Goal: Transaction & Acquisition: Purchase product/service

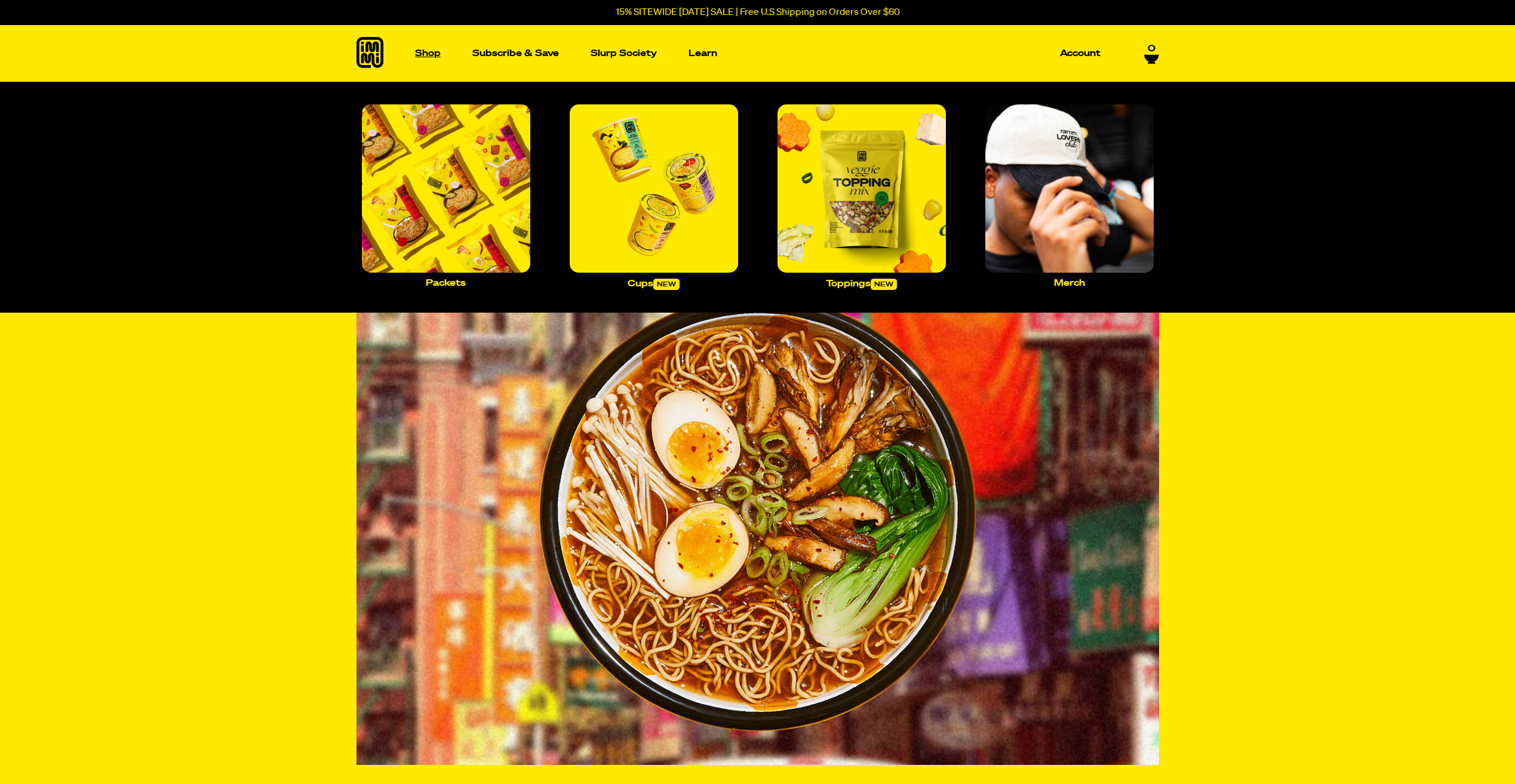
click at [426, 48] on link "Shop" at bounding box center [428, 53] width 35 height 56
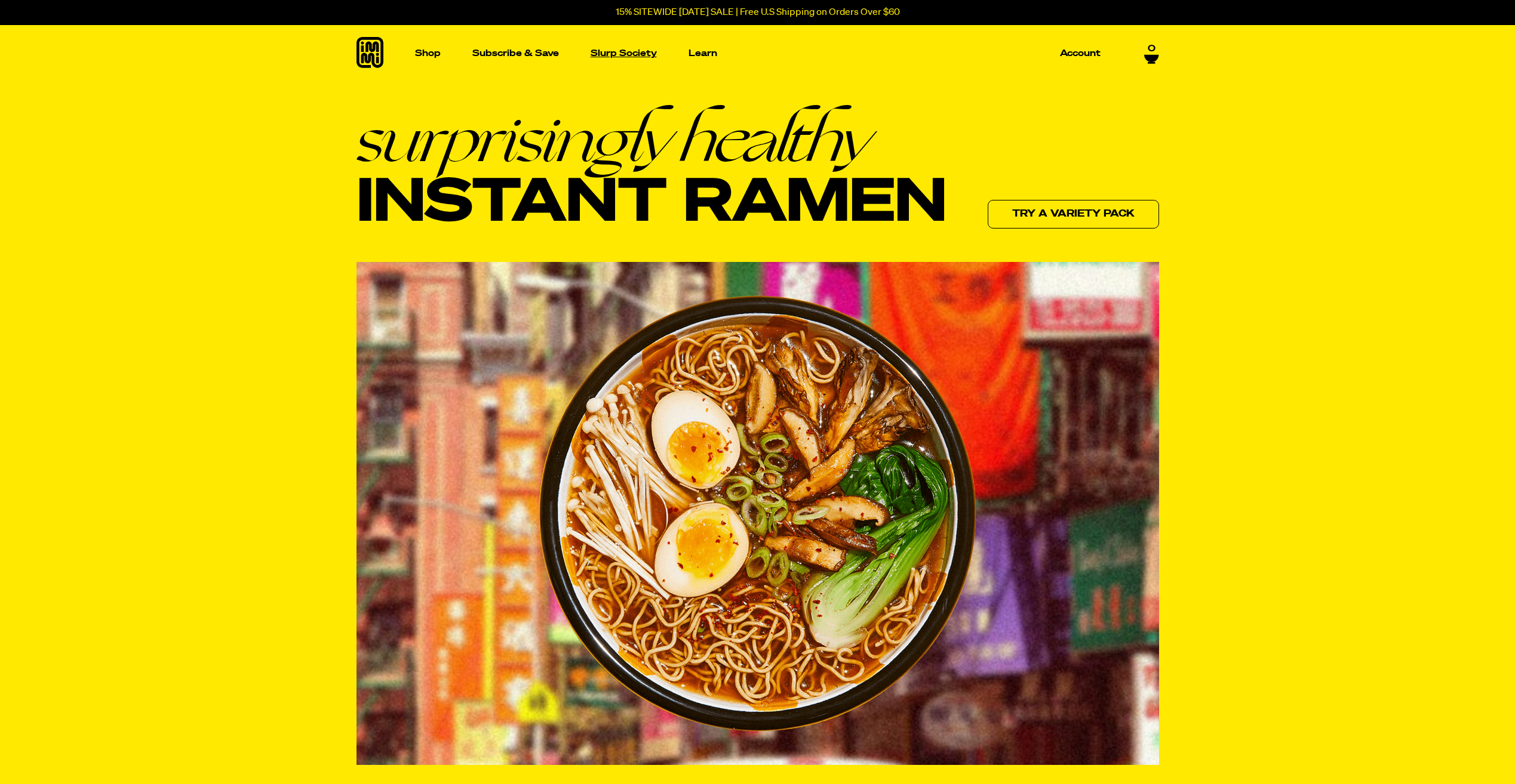
click at [621, 58] on p "Slurp Society" at bounding box center [623, 54] width 66 height 9
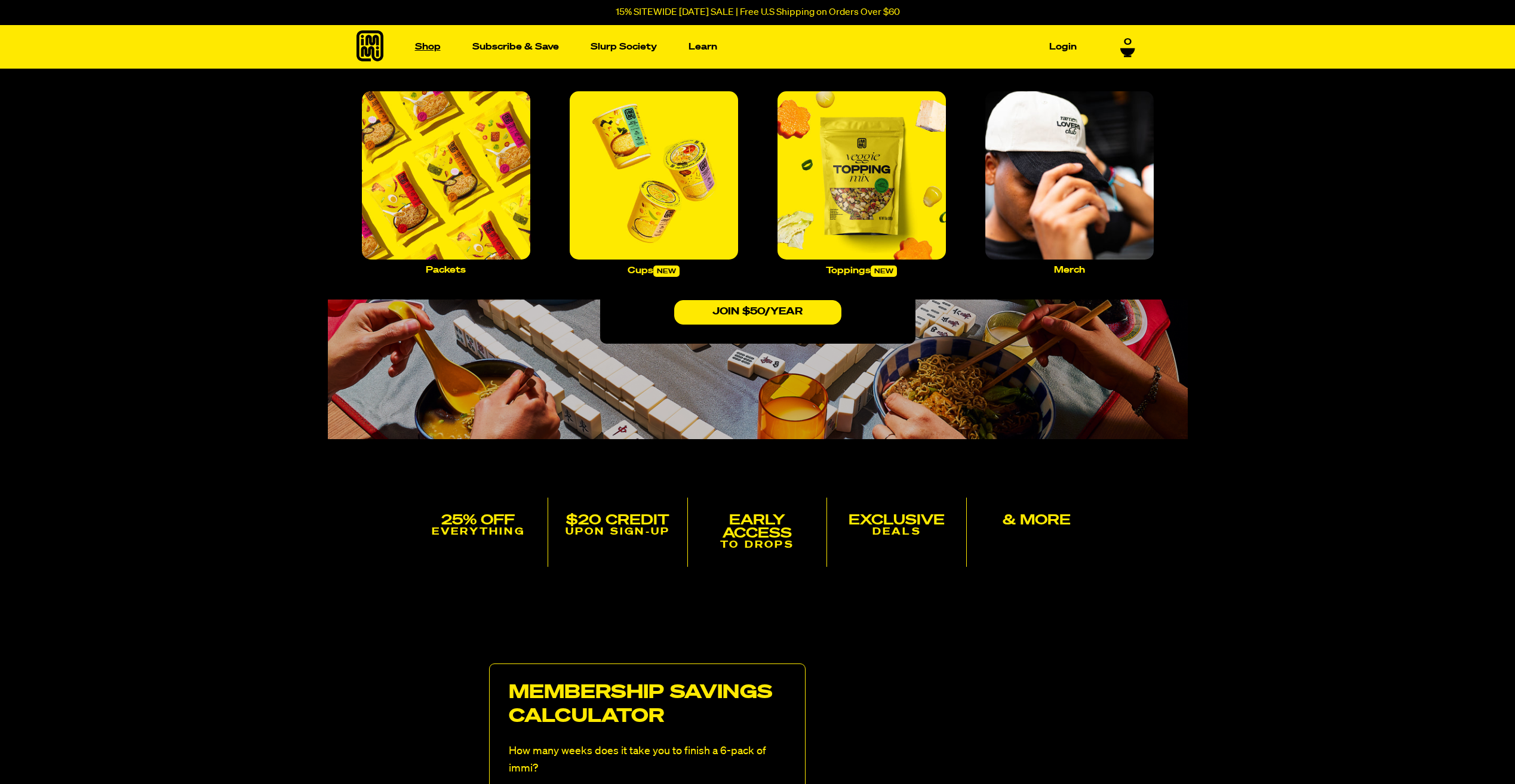
click at [435, 48] on link "Shop" at bounding box center [428, 47] width 35 height 18
click at [427, 43] on link "Shop" at bounding box center [428, 47] width 35 height 18
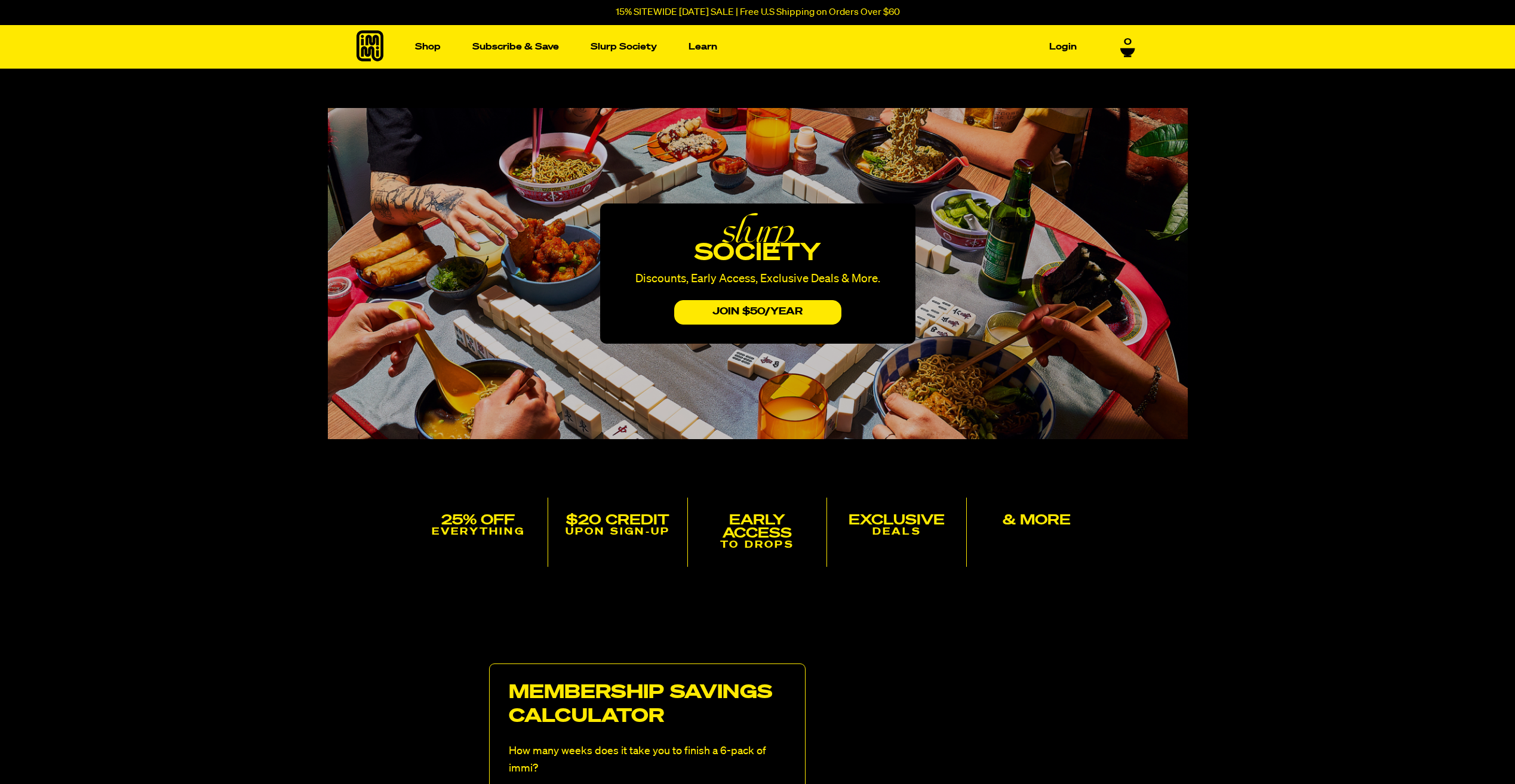
click at [381, 43] on icon at bounding box center [370, 46] width 26 height 31
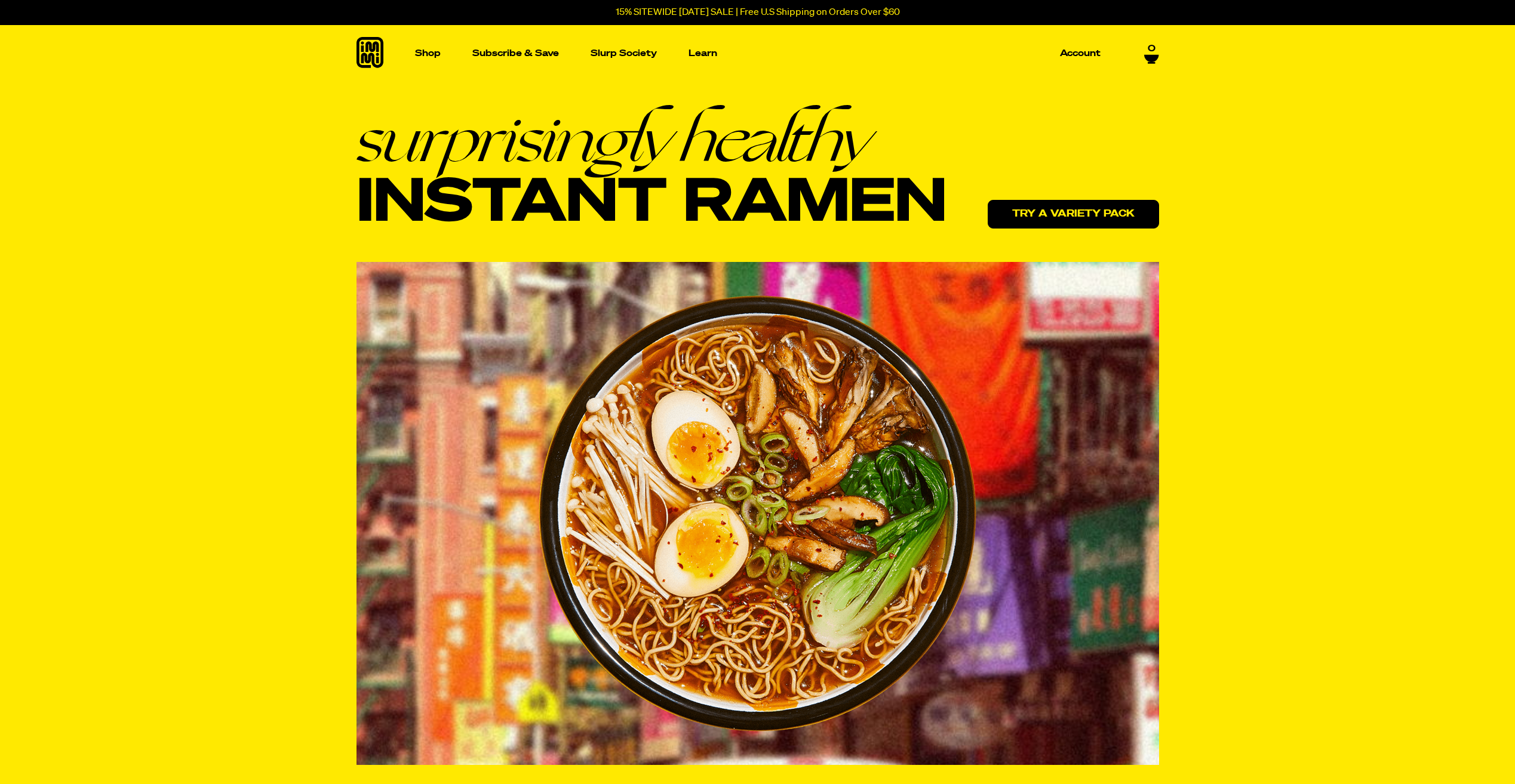
click at [1090, 218] on link "Try a variety pack" at bounding box center [1073, 214] width 171 height 29
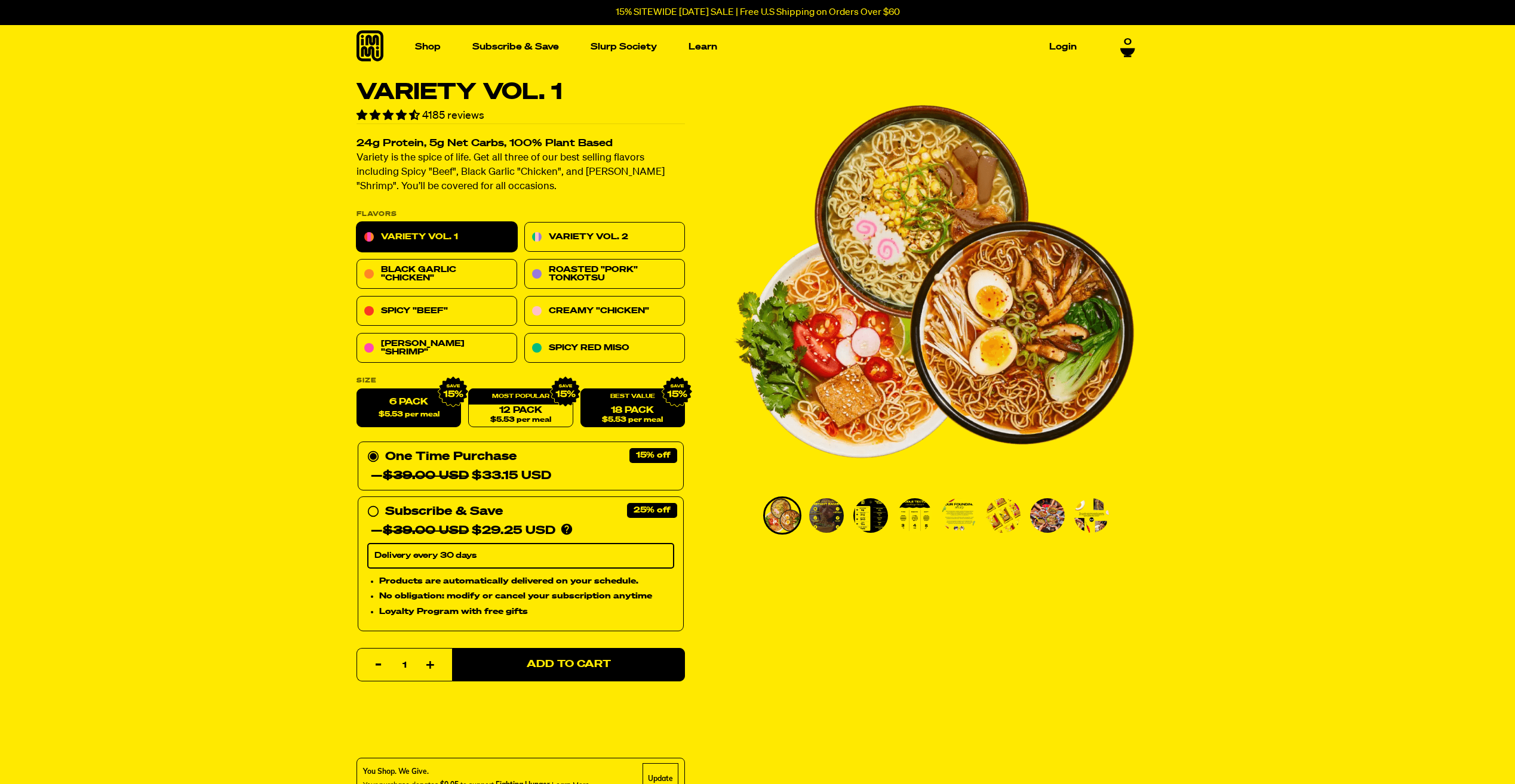
click at [657, 418] on span "$5.53 per meal" at bounding box center [632, 420] width 61 height 8
radio input "false"
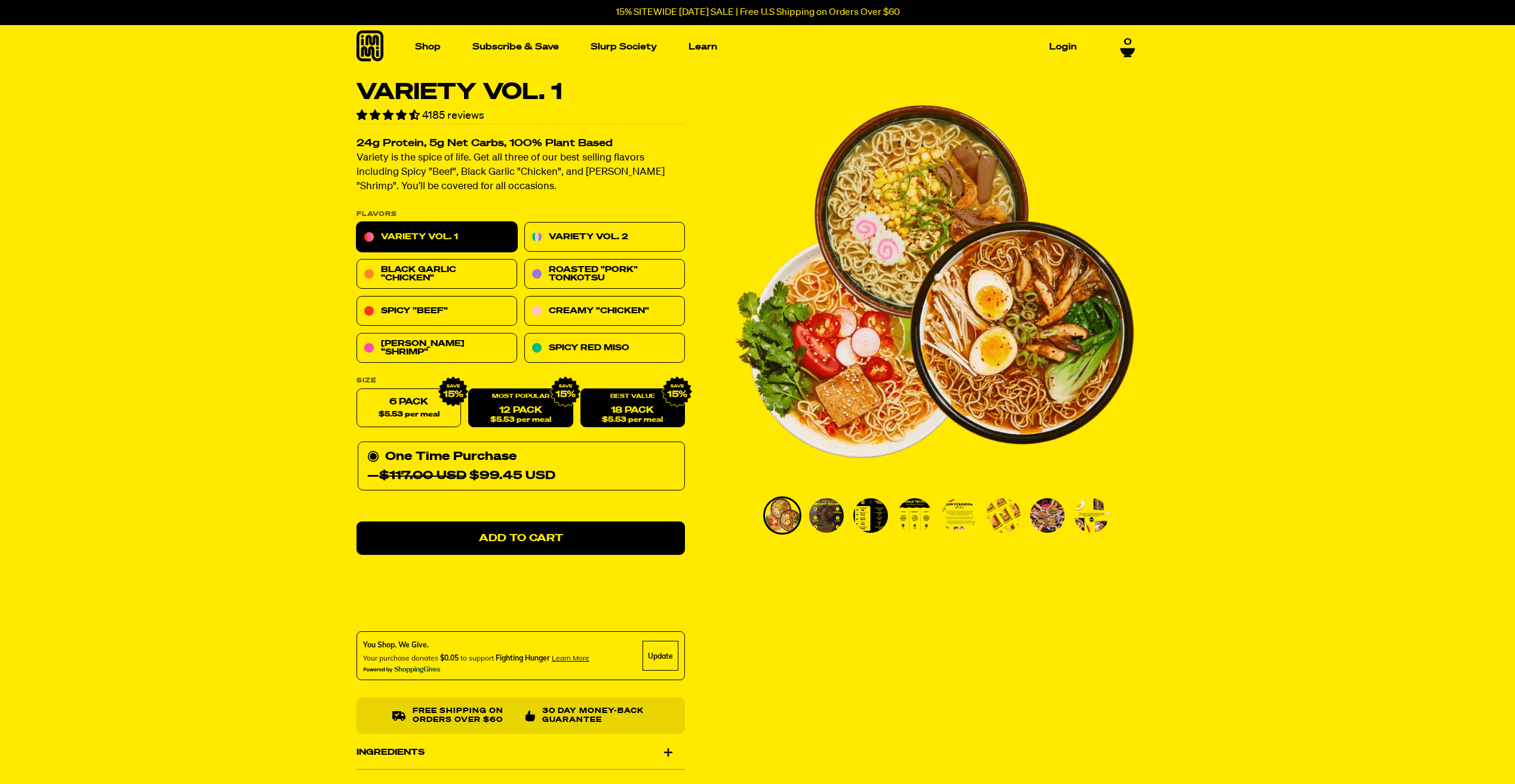
click at [527, 419] on span "$5.53 per meal" at bounding box center [520, 420] width 61 height 8
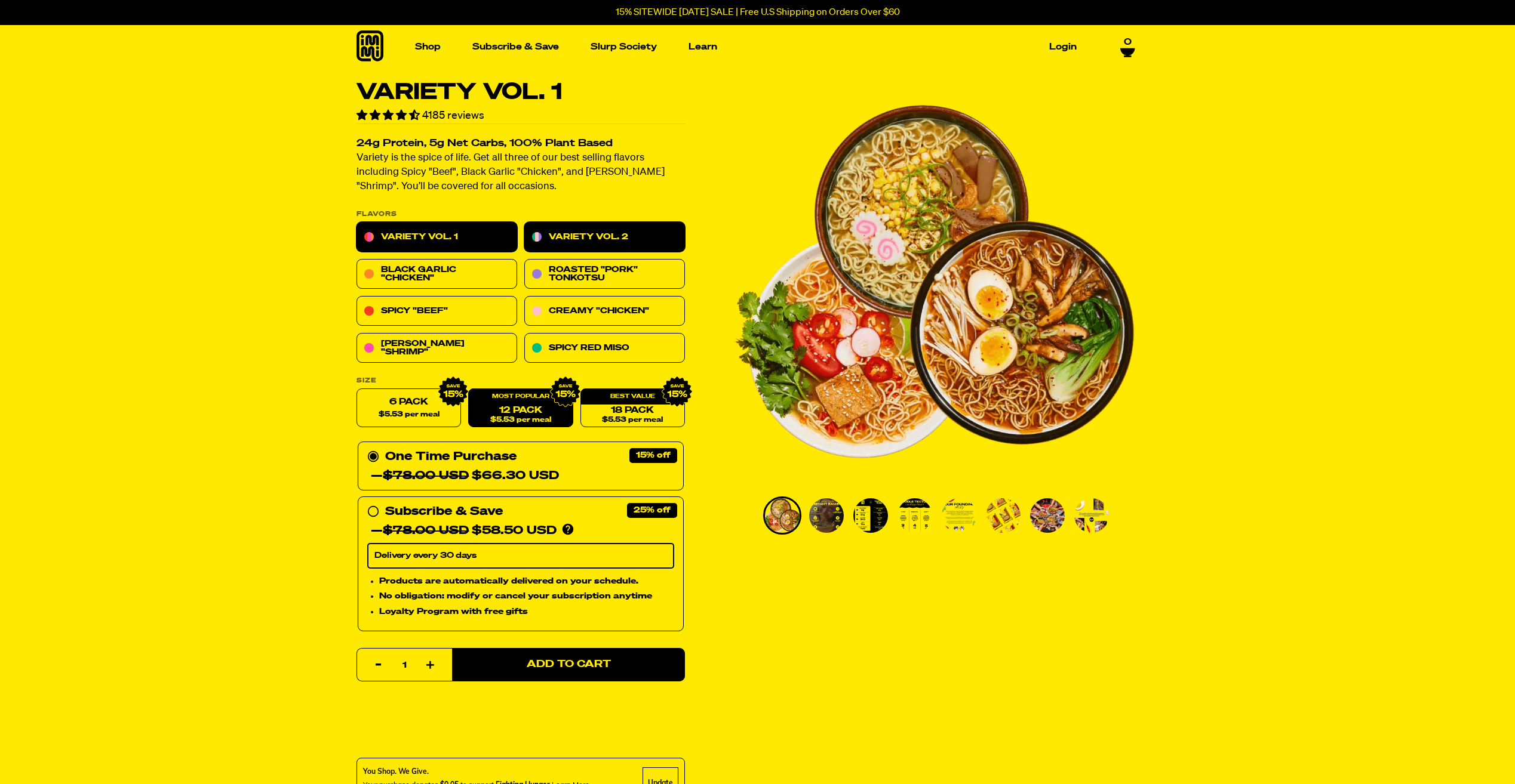
click at [581, 241] on link "Variety Vol. 2" at bounding box center [605, 238] width 160 height 30
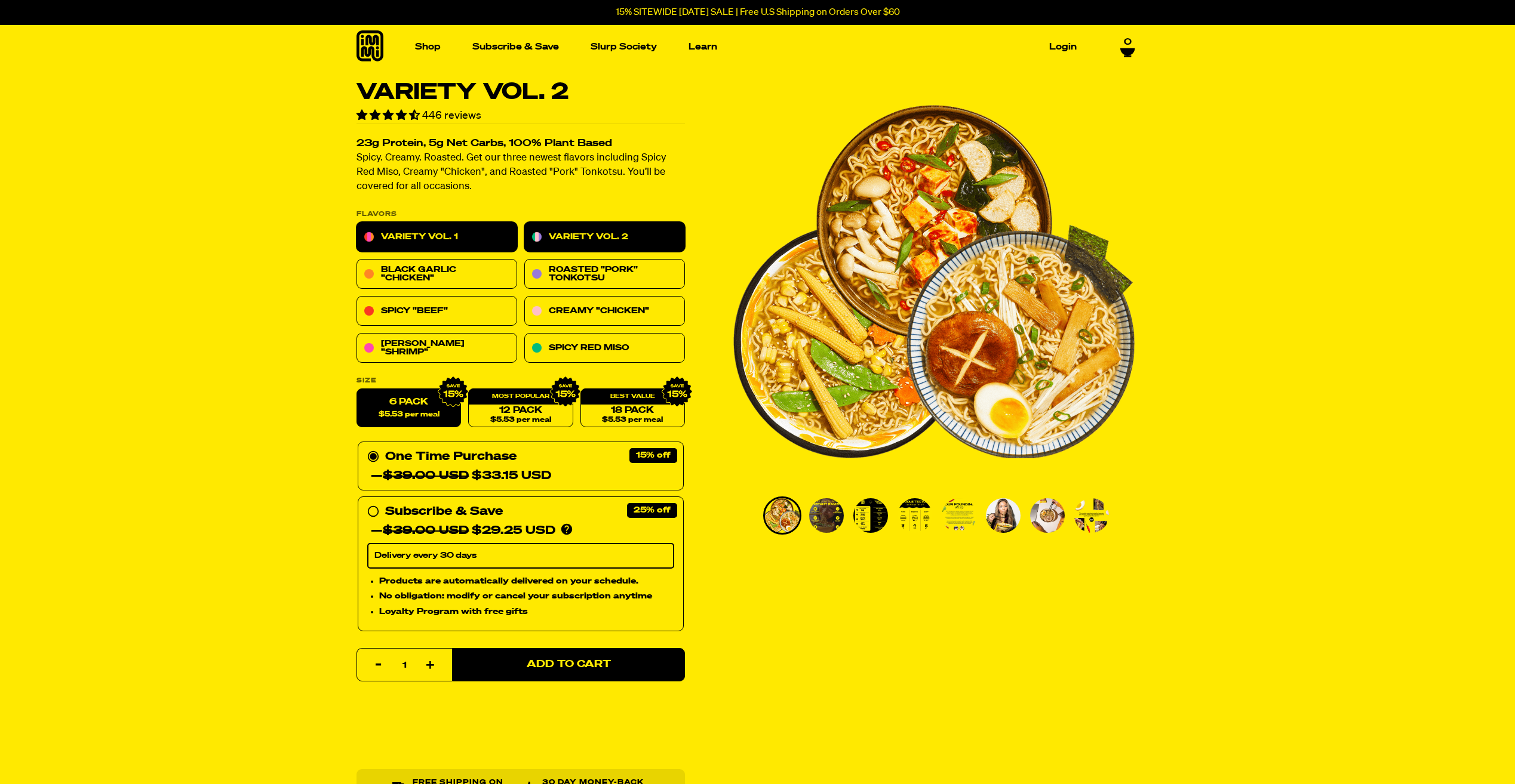
click at [460, 233] on link "Variety Vol. 1" at bounding box center [437, 238] width 160 height 30
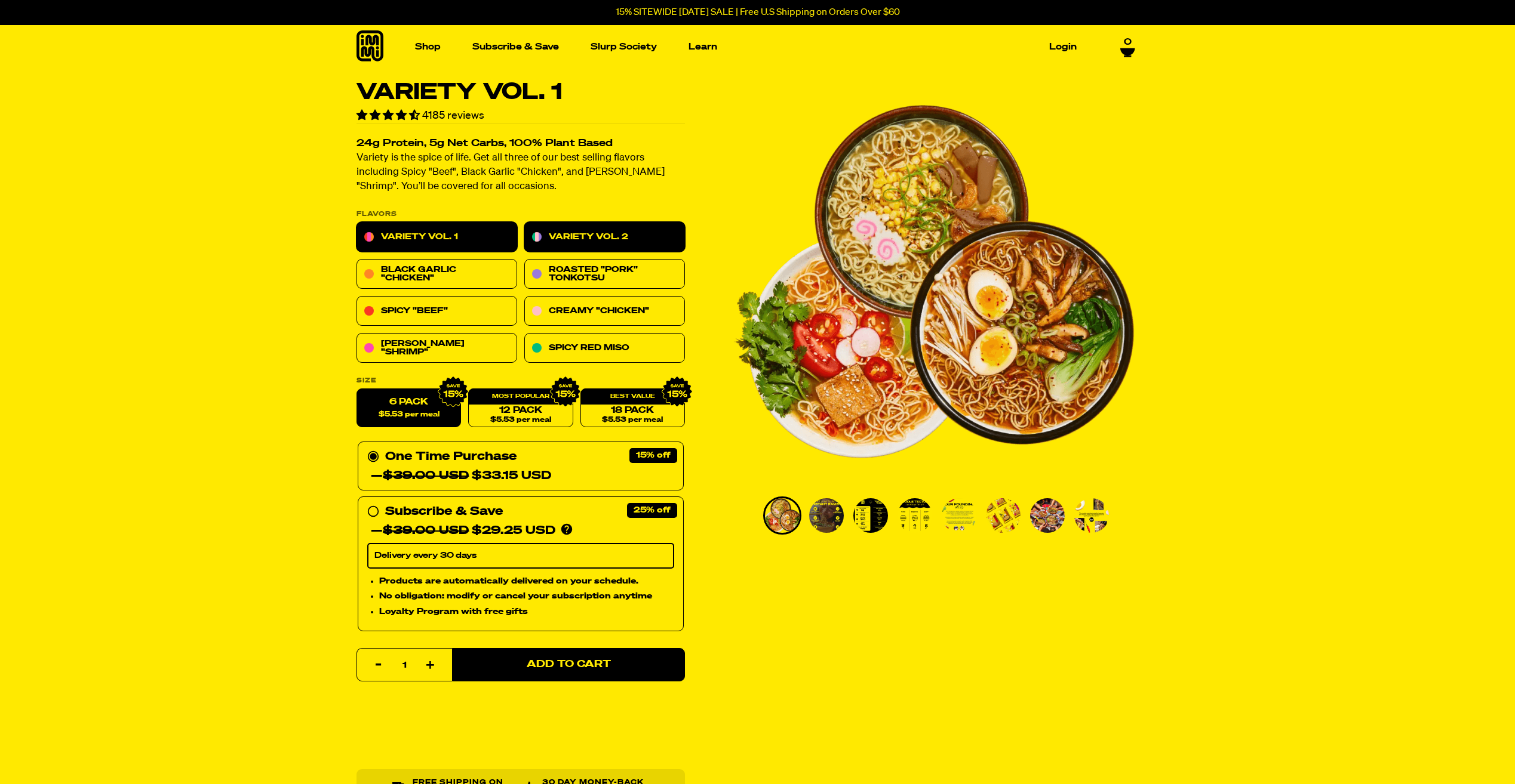
click at [611, 235] on link "Variety Vol. 2" at bounding box center [605, 238] width 160 height 30
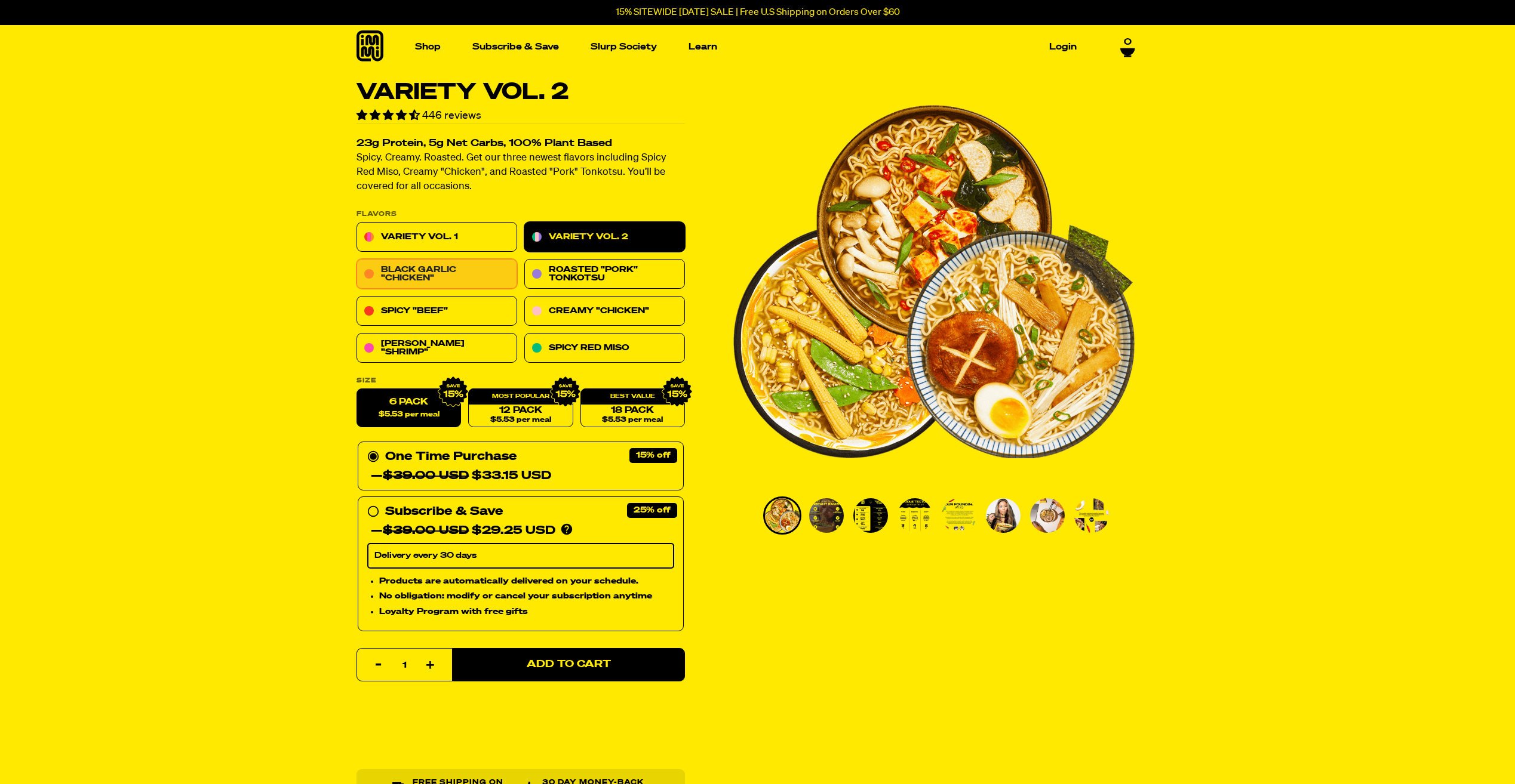
click at [457, 271] on link "Black Garlic "Chicken"" at bounding box center [437, 275] width 160 height 30
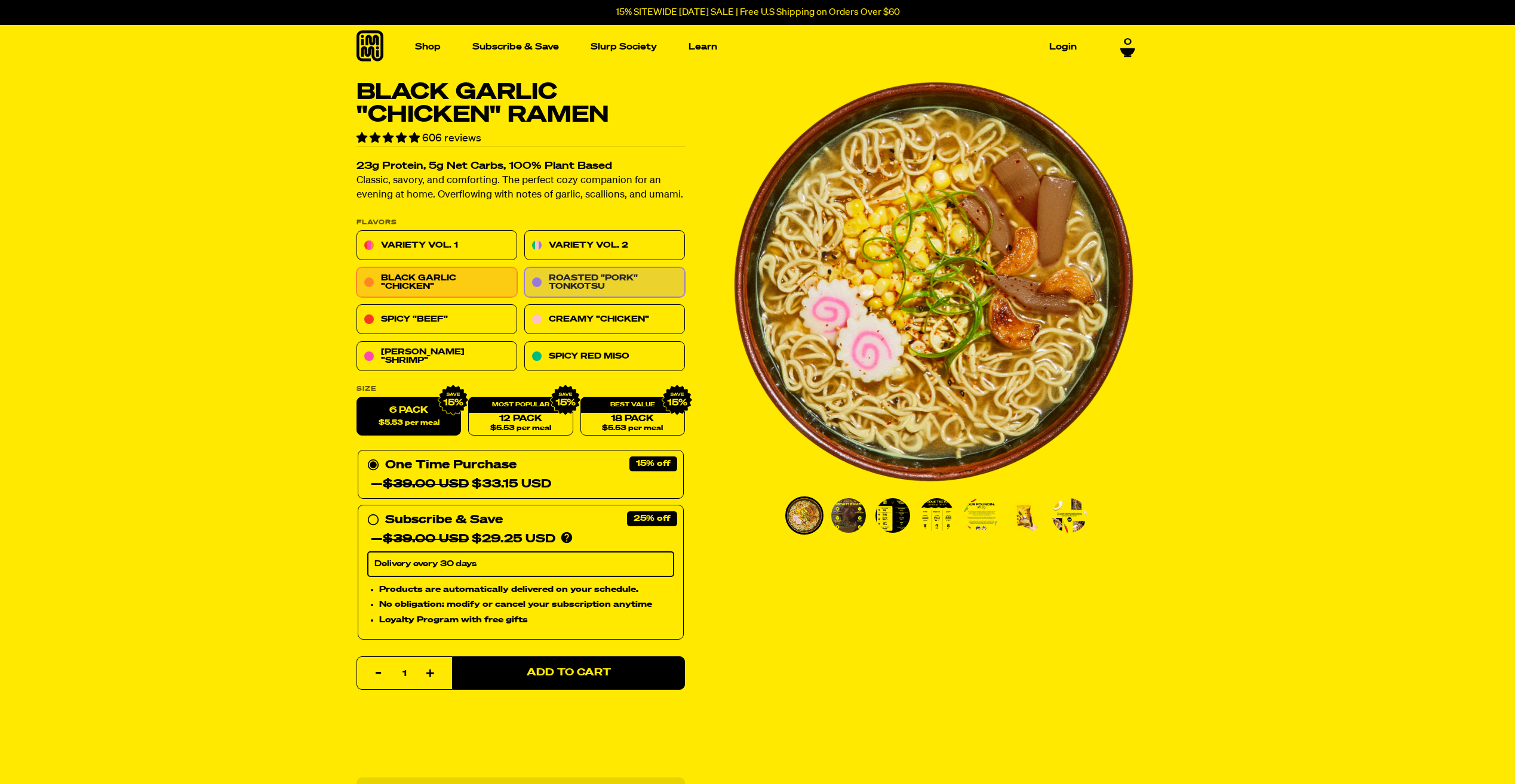
click at [580, 287] on link "Roasted "Pork" Tonkotsu" at bounding box center [605, 283] width 160 height 30
